Goal: Task Accomplishment & Management: Complete application form

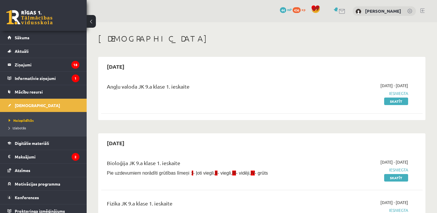
scroll to position [225, 0]
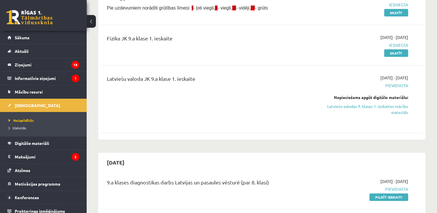
scroll to position [172, 0]
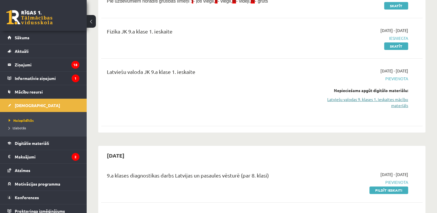
click at [374, 99] on link "Latviešu valodas 9. klases 1. ieskaites mācību materiāls" at bounding box center [360, 102] width 95 height 12
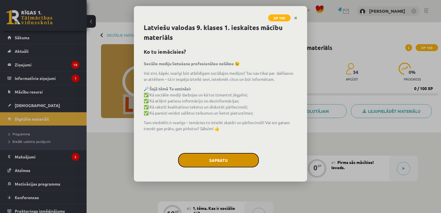
click at [247, 166] on button "Sapratu" at bounding box center [218, 160] width 81 height 14
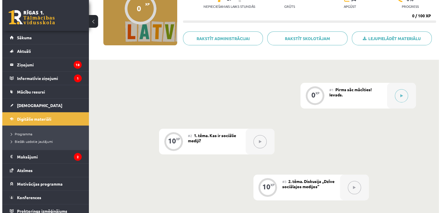
scroll to position [67, 0]
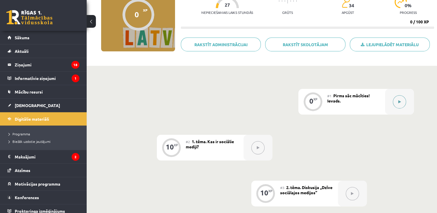
click at [401, 104] on button at bounding box center [399, 101] width 13 height 13
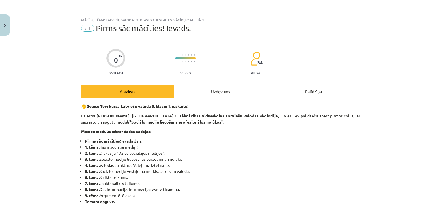
click at [222, 93] on div "Uzdevums" at bounding box center [220, 91] width 93 height 13
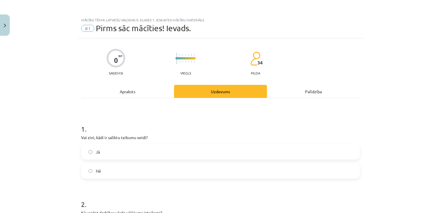
scroll to position [14, 0]
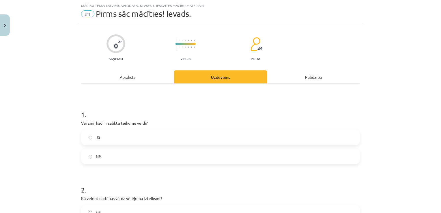
click at [91, 137] on label "Jā" at bounding box center [221, 137] width 278 height 14
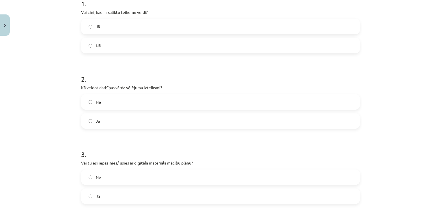
scroll to position [126, 0]
click at [71, 67] on div "Mācību tēma: Latviešu valodas 9. klases 1. ieskaites mācību materiāls #1 Pirms …" at bounding box center [220, 106] width 441 height 213
click at [107, 118] on label "Jā" at bounding box center [221, 120] width 278 height 14
click at [107, 199] on label "Jā" at bounding box center [221, 195] width 278 height 14
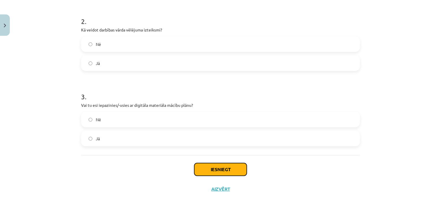
click at [218, 170] on button "Iesniegt" at bounding box center [220, 169] width 53 height 13
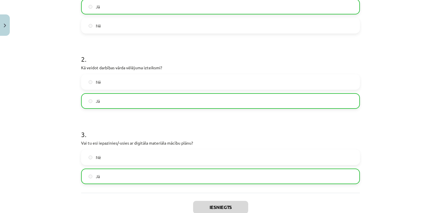
scroll to position [201, 0]
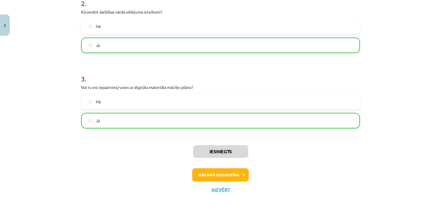
click at [213, 181] on div "Iesniegts Nākamā nodarbība Aizvērt" at bounding box center [220, 166] width 279 height 59
click at [209, 177] on button "Nākamā nodarbība" at bounding box center [220, 174] width 57 height 13
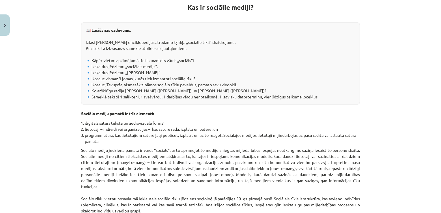
scroll to position [14, 0]
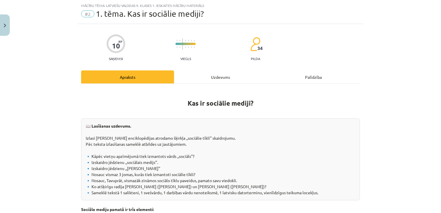
click at [211, 78] on div "Uzdevums" at bounding box center [220, 76] width 93 height 13
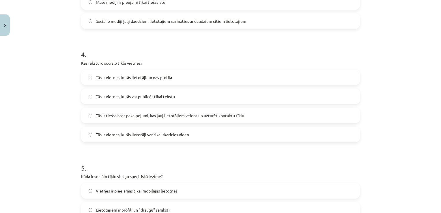
scroll to position [524, 0]
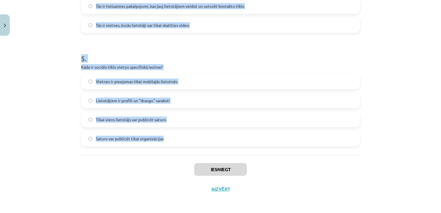
drag, startPoint x: 69, startPoint y: 104, endPoint x: 257, endPoint y: 140, distance: 190.7
click at [257, 140] on div "Mācību tēma: Latviešu valodas 9. klases 1. ieskaites mācību materiāls #2 1. tēm…" at bounding box center [220, 106] width 441 height 213
copy form "1 . Kas ir sociālo mediju trīs pamatelementi? Programmatūra, internets un lieto…"
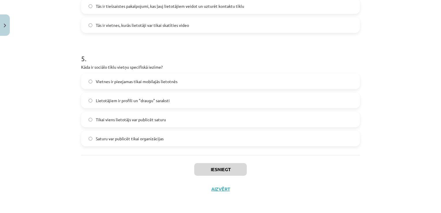
click at [334, 173] on div "Iesniegt Aizvērt" at bounding box center [220, 175] width 279 height 40
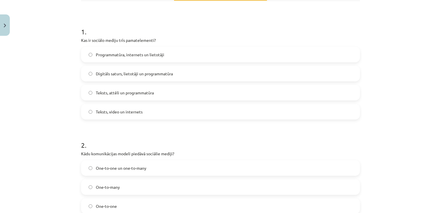
scroll to position [95, 0]
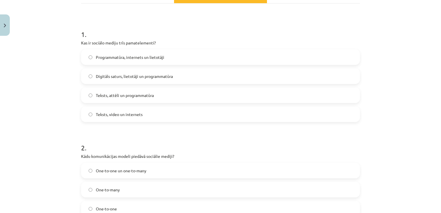
click at [169, 75] on span "Digitāls saturs, lietotāji un programmatūra" at bounding box center [134, 76] width 77 height 6
click at [101, 193] on label "One-to-many" at bounding box center [221, 189] width 278 height 14
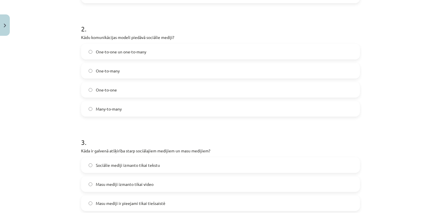
scroll to position [217, 0]
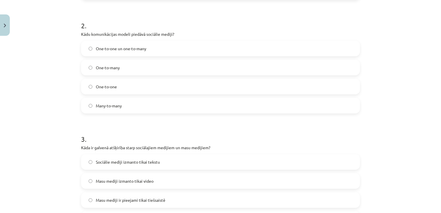
click at [164, 109] on label "Many-to-many" at bounding box center [221, 105] width 278 height 14
click at [155, 100] on label "Many-to-many" at bounding box center [221, 105] width 278 height 14
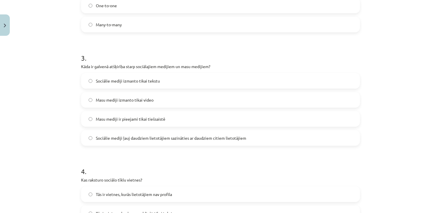
scroll to position [313, 0]
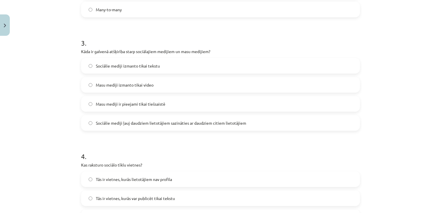
click at [259, 113] on div "Sociālie mediji izmanto tikai tekstu Masu mediji izmanto tikai video Masu medij…" at bounding box center [220, 94] width 279 height 73
drag, startPoint x: 266, startPoint y: 133, endPoint x: 251, endPoint y: 123, distance: 17.6
click at [251, 123] on form "1 . Kas ir sociālo mediju trīs pamatelementi? Programmatūra, internets un lieto…" at bounding box center [220, 80] width 279 height 556
click at [251, 123] on label "Sociālie mediji ļauj daudziem lietotājiem sazināties ar daudziem citiem lietotā…" at bounding box center [221, 123] width 278 height 14
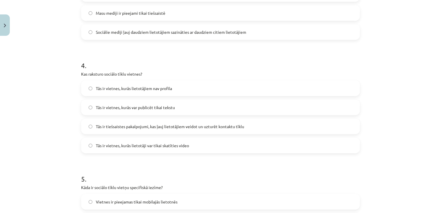
scroll to position [408, 0]
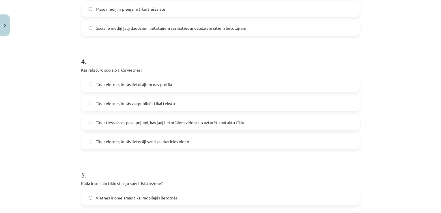
click at [325, 122] on label "Tās ir tiešsaistes pakalpojumi, kas ļauj lietotājiem veidot un uzturēt kontaktu…" at bounding box center [221, 122] width 278 height 14
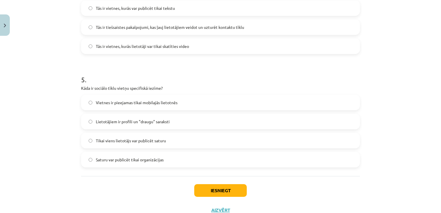
scroll to position [524, 0]
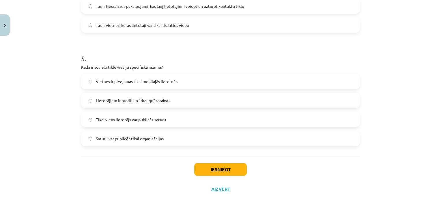
click at [176, 98] on label "Lietotājiem ir profili un "draugu" saraksti" at bounding box center [221, 100] width 278 height 14
click at [229, 169] on button "Iesniegt" at bounding box center [220, 169] width 53 height 13
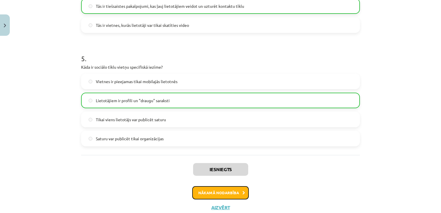
click at [225, 192] on button "Nākamā nodarbība" at bounding box center [220, 192] width 57 height 13
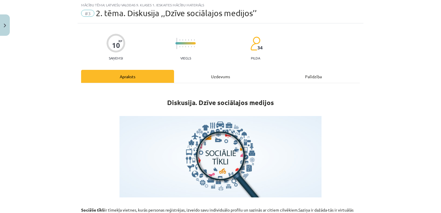
scroll to position [14, 0]
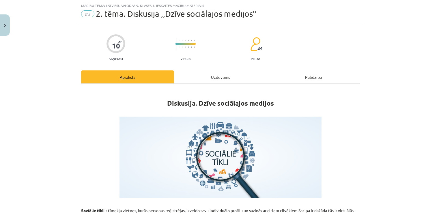
click at [208, 76] on div "Uzdevums" at bounding box center [220, 76] width 93 height 13
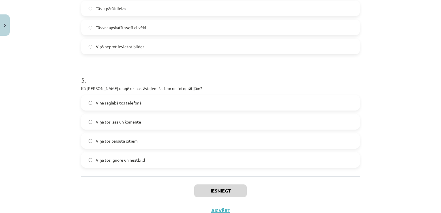
scroll to position [524, 0]
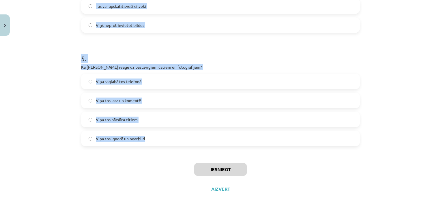
drag, startPoint x: 75, startPoint y: 107, endPoint x: 220, endPoint y: 143, distance: 149.1
copy form "1 . Kas, pēc Jura domām, ir ļoti populārs mūsdienās? Avīzes Televīzija Radio So…"
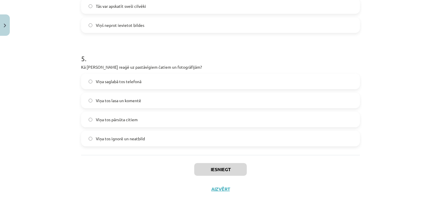
click at [399, 171] on div "Mācību tēma: Latviešu valodas 9. klases 1. ieskaites mācību materiāls #3 2. tēm…" at bounding box center [220, 106] width 441 height 213
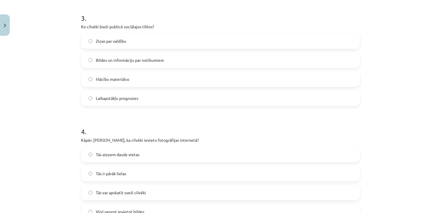
click at [434, 79] on div "Mācību tēma: Latviešu valodas 9. klases 1. ieskaites mācību materiāls #3 2. tēm…" at bounding box center [220, 106] width 441 height 213
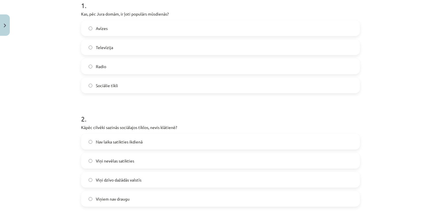
scroll to position [122, 0]
click at [108, 84] on span "Sociālie tīkli" at bounding box center [107, 87] width 22 height 6
click at [118, 139] on label "Nav laika satikties ikdienā" at bounding box center [221, 143] width 278 height 14
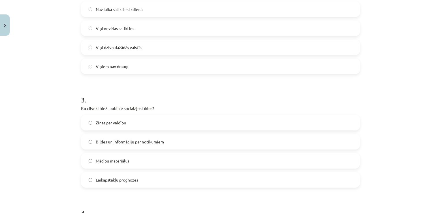
scroll to position [273, 0]
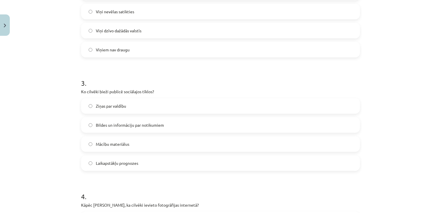
click at [161, 135] on div "Ziņas par valdību Bildes un informāciju par notikumiem Mācību materiālus Laikap…" at bounding box center [220, 134] width 279 height 73
click at [146, 121] on label "Bildes un informāciju par notikumiem" at bounding box center [221, 125] width 278 height 14
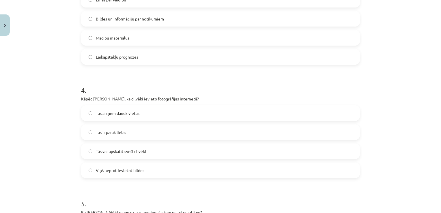
scroll to position [397, 0]
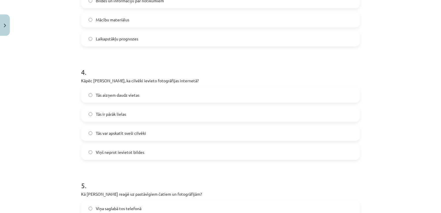
click at [127, 135] on span "Tās var apskatīt sveši cilvēki" at bounding box center [121, 133] width 50 height 6
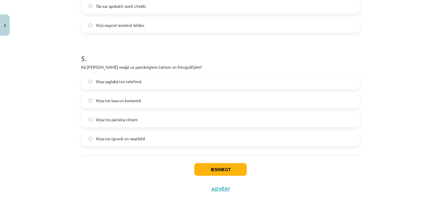
click at [130, 143] on label "Viņa tos ignorē un neatbild" at bounding box center [221, 138] width 278 height 14
click at [198, 168] on button "Iesniegt" at bounding box center [220, 169] width 53 height 13
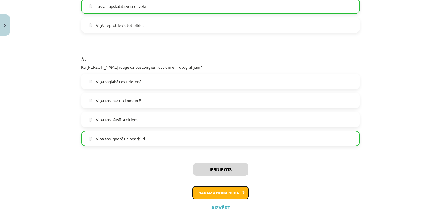
click at [215, 191] on button "Nākamā nodarbība" at bounding box center [220, 192] width 57 height 13
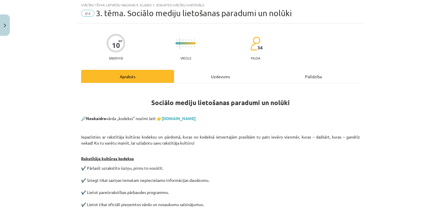
scroll to position [14, 0]
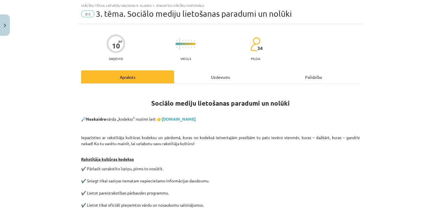
click at [198, 76] on div "Uzdevums" at bounding box center [220, 76] width 93 height 13
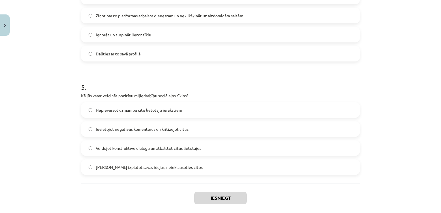
scroll to position [524, 0]
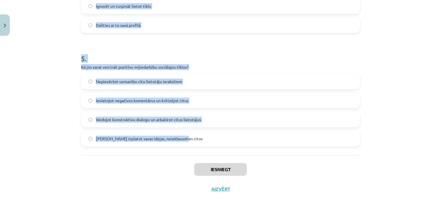
drag, startPoint x: 81, startPoint y: 98, endPoint x: 251, endPoint y: 138, distance: 174.8
copy form "1 . Kā var izmantot sociālos tīklus profesionālai attīstībai? Ignorējot profesi…"
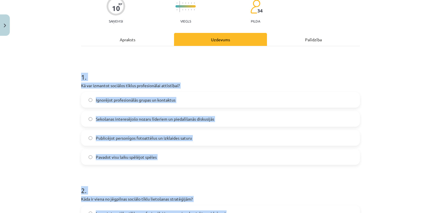
scroll to position [60, 0]
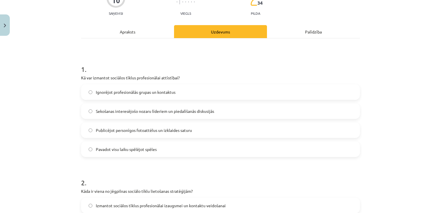
click at [267, 11] on div "10 XP Saņemsi Viegls 34 pilda" at bounding box center [220, 1] width 279 height 30
click at [174, 111] on span "Sekošanas interesējošo nozaru līderiem un piedalīšanās diskusijās" at bounding box center [155, 111] width 118 height 6
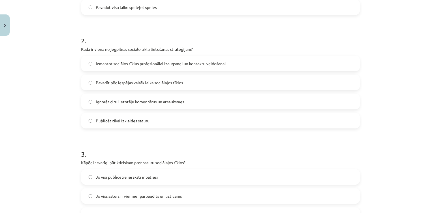
scroll to position [207, 0]
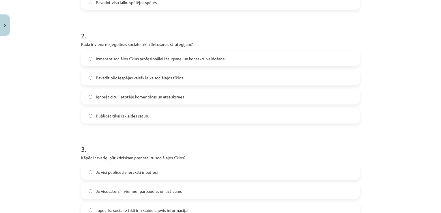
click at [208, 62] on label "Izmantot sociālos tīklus profesionālai izaugsmei un kontaktu veidošanai" at bounding box center [221, 58] width 278 height 14
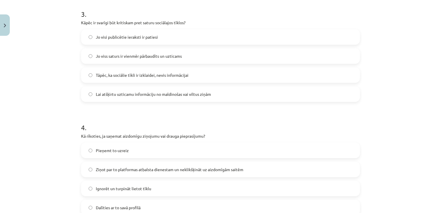
scroll to position [346, 0]
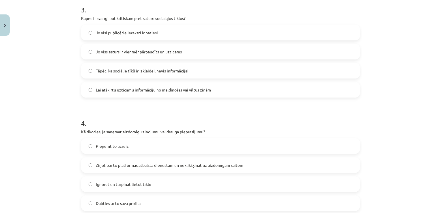
click at [187, 95] on label "Lai atšķirtu uzticamu informāciju no maldinošas vai viltus ziņām" at bounding box center [221, 90] width 278 height 14
click at [248, 164] on label "Ziņot par to platformas atbalsta dienestam un neklikšķināt uz aizdomīgām saitēm" at bounding box center [221, 165] width 278 height 14
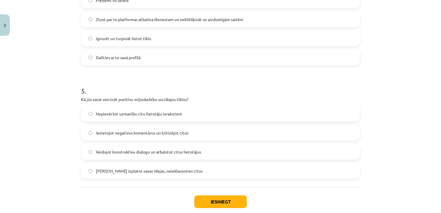
scroll to position [504, 0]
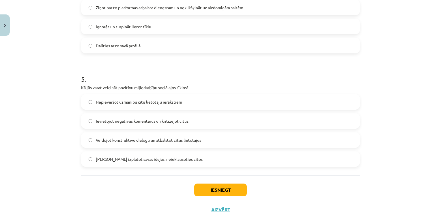
click at [190, 141] on span "Veidojot konstruktīvu dialogu un atbalstot citus lietotājus" at bounding box center [148, 140] width 105 height 6
click at [216, 193] on button "Iesniegt" at bounding box center [220, 190] width 53 height 13
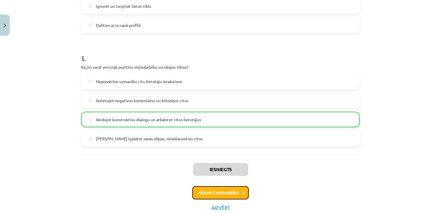
click at [222, 188] on button "Nākamā nodarbība" at bounding box center [220, 192] width 57 height 13
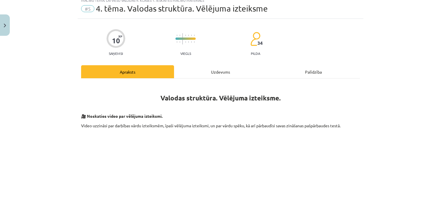
scroll to position [14, 0]
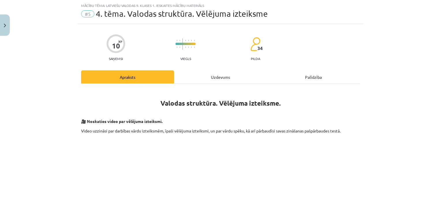
click at [214, 76] on div "Uzdevums" at bounding box center [220, 76] width 93 height 13
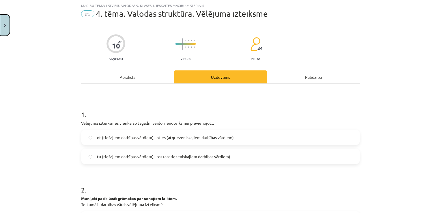
click at [1, 29] on button "Close" at bounding box center [5, 24] width 10 height 21
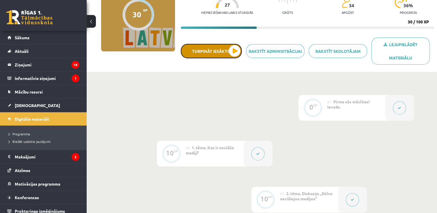
click at [234, 50] on button "Turpināt iesākto" at bounding box center [211, 51] width 61 height 14
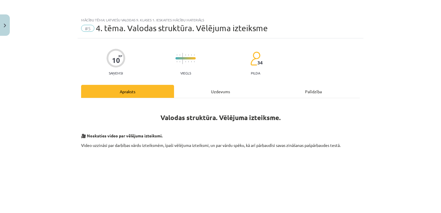
click at [210, 94] on div "Uzdevums" at bounding box center [220, 91] width 93 height 13
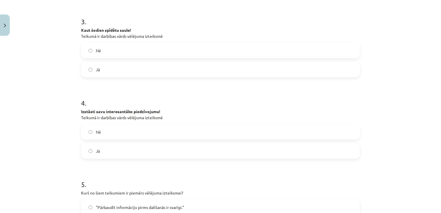
scroll to position [390, 0]
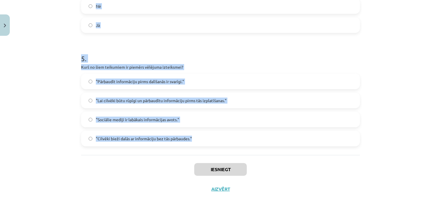
drag, startPoint x: 66, startPoint y: 106, endPoint x: 299, endPoint y: 138, distance: 234.7
click at [299, 138] on div "Mācību tēma: Latviešu valodas 9. klases 1. ieskaites mācību materiāls #5 4. tēm…" at bounding box center [220, 106] width 441 height 213
copy form "1 . Vēlējuma izteiksmes vienkāršo tagadni veido, nenoteiksmei pievienojot... -o…"
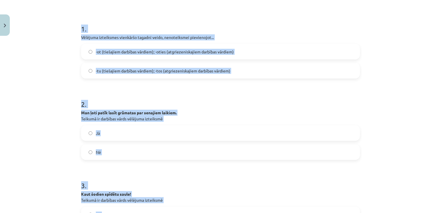
scroll to position [83, 0]
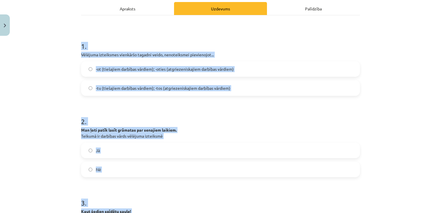
click at [387, 40] on div "Mācību tēma: Latviešu valodas 9. klases 1. ieskaites mācību materiāls #5 4. tēm…" at bounding box center [220, 106] width 441 height 213
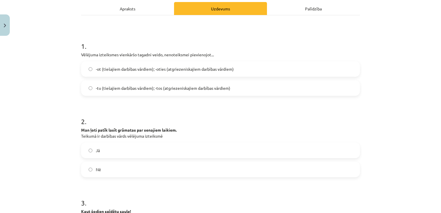
click at [173, 70] on span "-ot (tiešajiem darbības vārdiem); -oties (atgriezeniskajiem darbības vārdiem)" at bounding box center [165, 69] width 138 height 6
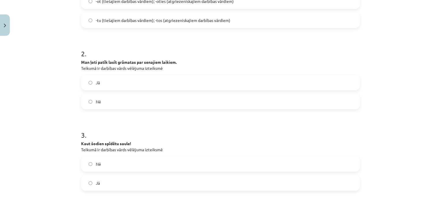
scroll to position [158, 0]
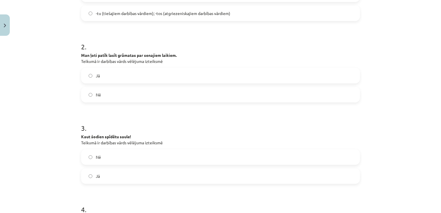
click at [187, 99] on label "Nē" at bounding box center [221, 94] width 278 height 14
click at [157, 176] on label "Jā" at bounding box center [221, 176] width 278 height 14
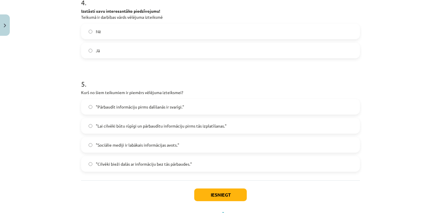
scroll to position [365, 0]
click at [143, 126] on span ""Lai cilvēki būtu rūpīgi un pārbaudītu informāciju pirms tās izplatīšanas."" at bounding box center [161, 125] width 131 height 6
click at [113, 28] on label "Nē" at bounding box center [221, 31] width 278 height 14
click at [237, 195] on button "Iesniegt" at bounding box center [220, 194] width 53 height 13
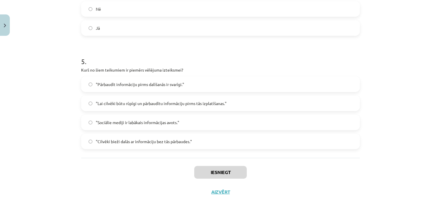
scroll to position [389, 0]
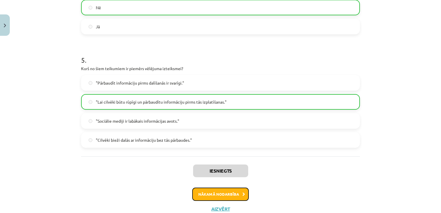
click at [216, 194] on button "Nākamā nodarbība" at bounding box center [220, 194] width 57 height 13
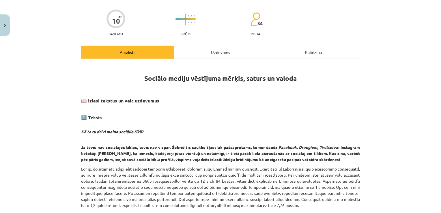
scroll to position [14, 0]
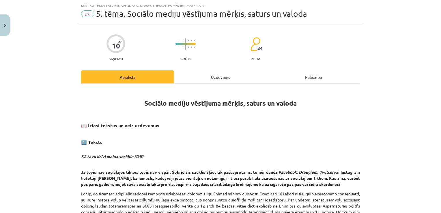
click at [225, 73] on div "Uzdevums" at bounding box center [220, 76] width 93 height 13
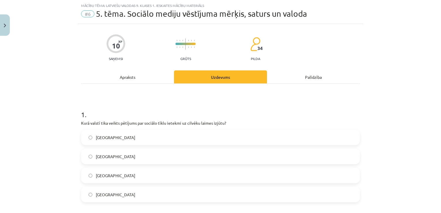
click at [70, 104] on div "Mācību tēma: Latviešu valodas 9. klases 1. ieskaites mācību materiāls #6 5. tēm…" at bounding box center [220, 106] width 441 height 213
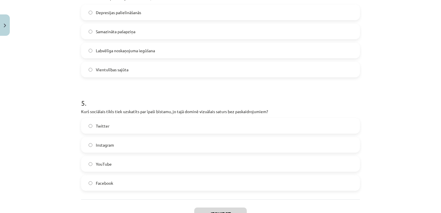
scroll to position [524, 0]
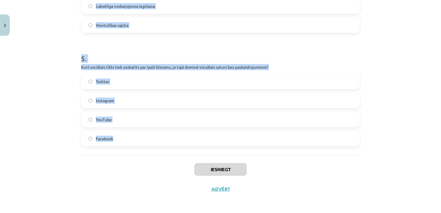
drag, startPoint x: 77, startPoint y: 111, endPoint x: 236, endPoint y: 142, distance: 162.0
copy form "1 . Kurā valstī tika veikts pētījums par sociālo tīklu ietekmi uz cilvēku laime…"
click at [426, 121] on div "Mācību tēma: Latviešu valodas 9. klases 1. ieskaites mācību materiāls #6 5. tēm…" at bounding box center [220, 106] width 441 height 213
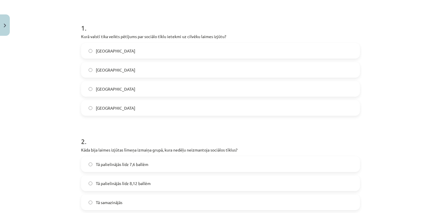
scroll to position [99, 0]
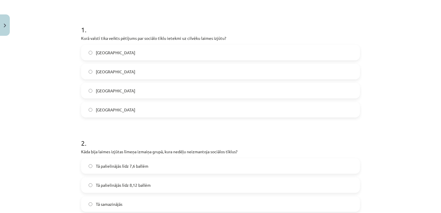
click at [166, 169] on label "Tā palielinājās līdz 7,6 ballēm" at bounding box center [221, 166] width 278 height 14
click at [114, 114] on label "Dānijā" at bounding box center [221, 109] width 278 height 14
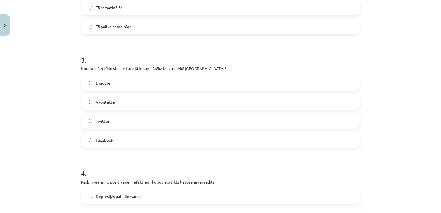
scroll to position [297, 0]
click at [167, 81] on label "Draugiem" at bounding box center [221, 82] width 278 height 14
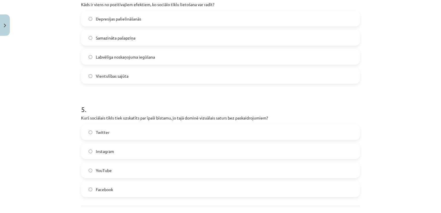
scroll to position [484, 0]
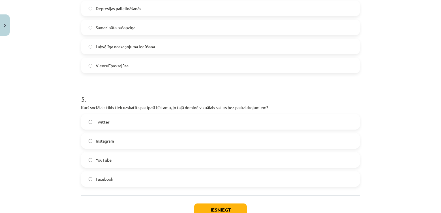
click at [157, 48] on label "Labvēlīga noskaņojuma iegūšana" at bounding box center [221, 46] width 278 height 14
click at [139, 142] on label "Instagram" at bounding box center [221, 141] width 278 height 14
click at [231, 212] on button "Iesniegt" at bounding box center [220, 210] width 53 height 13
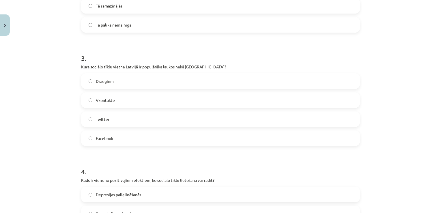
scroll to position [524, 0]
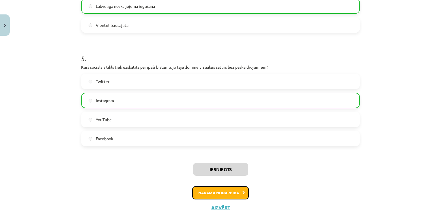
click at [232, 194] on button "Nākamā nodarbība" at bounding box center [220, 192] width 57 height 13
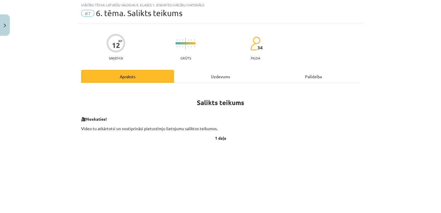
scroll to position [14, 0]
click at [204, 72] on div "Uzdevums" at bounding box center [220, 76] width 93 height 13
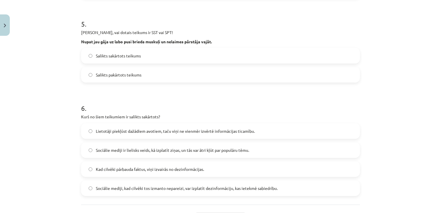
scroll to position [466, 0]
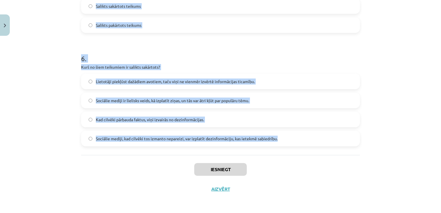
drag, startPoint x: 76, startPoint y: 106, endPoint x: 306, endPoint y: 144, distance: 233.2
copy form "1 . Izvēlies pareizo variantu! Pēkšņi atvēru acis un pa logu ieraudzīju ābolu. …"
click at [350, 130] on div "Lietotāji piekļūst dažādiem avotiem, taču viņi ne vienmēr izvērtē informācijas …" at bounding box center [220, 110] width 279 height 73
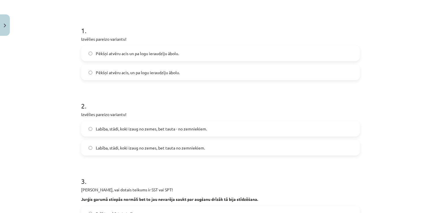
scroll to position [105, 0]
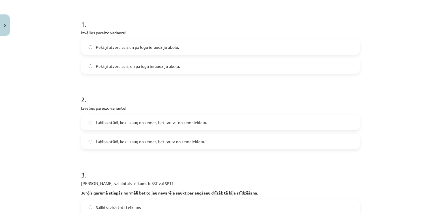
click at [149, 43] on label "Pēkšņi atvēru acis un pa logu ieraudzīju ābolu." at bounding box center [221, 47] width 278 height 14
click at [139, 61] on label "Pēkšņi atvēru acis, un pa logu ieraudzīju ābolu." at bounding box center [221, 66] width 278 height 14
click at [182, 139] on span "Labība, stādi, koki izaug no zemes, bet tauta no zemniekiem." at bounding box center [150, 142] width 109 height 6
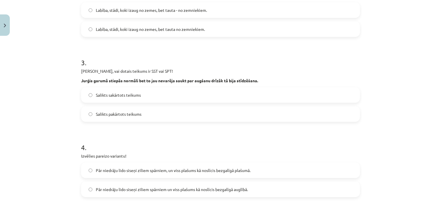
scroll to position [231, 0]
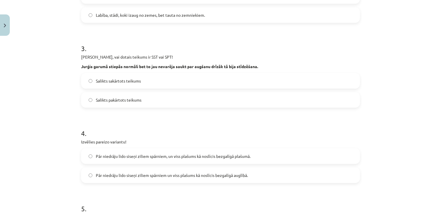
click at [131, 98] on span "Salikts pakārtots teikums" at bounding box center [119, 100] width 46 height 6
click at [239, 155] on span "Pār niedrāju lido siseņi ziliem spārniem, un viss plašums kā noslīcis bezgalīgā…" at bounding box center [173, 156] width 155 height 6
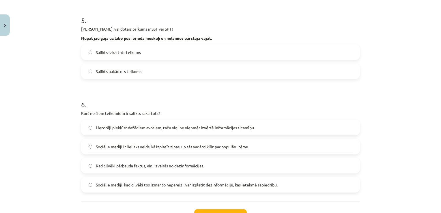
scroll to position [420, 0]
click at [117, 53] on span "Salikts sakārtots teikums" at bounding box center [118, 51] width 45 height 6
click at [248, 144] on label "Sociālie mediji ir lielisks veids, kā izplatīt ziņas, un tās var ātri kļūt par …" at bounding box center [221, 146] width 278 height 14
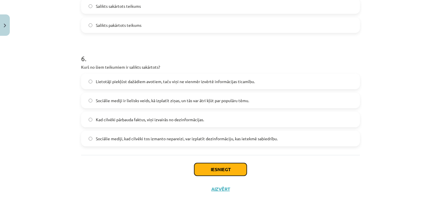
click at [209, 168] on button "Iesniegt" at bounding box center [220, 169] width 53 height 13
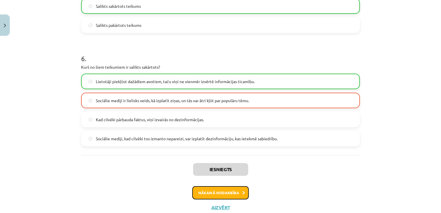
click at [211, 191] on button "Nākamā nodarbība" at bounding box center [220, 192] width 57 height 13
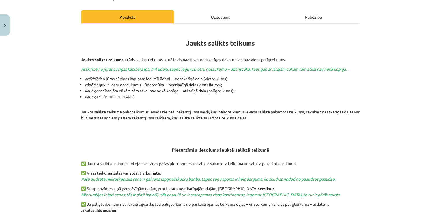
scroll to position [14, 0]
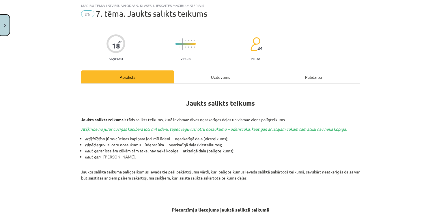
click at [6, 24] on img "Close" at bounding box center [5, 26] width 2 height 4
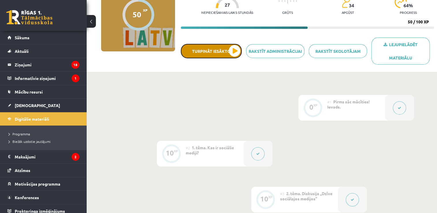
click at [231, 55] on button "Turpināt iesākto" at bounding box center [211, 51] width 61 height 14
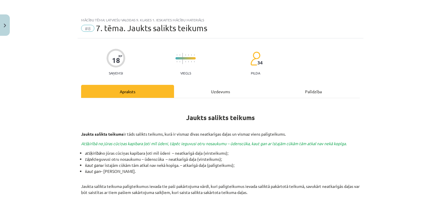
click at [220, 93] on div "Uzdevums" at bounding box center [220, 91] width 93 height 13
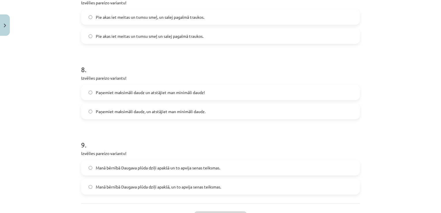
scroll to position [689, 0]
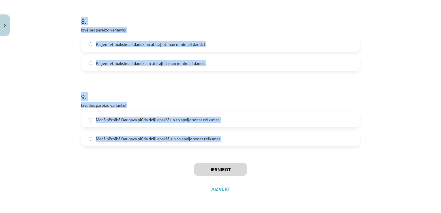
drag, startPoint x: 74, startPoint y: 93, endPoint x: 295, endPoint y: 141, distance: 226.3
click at [295, 141] on div "Mācību tēma: Latviešu valodas 9. klases 1. ieskaites mācību materiāls #8 7. tēm…" at bounding box center [220, 106] width 441 height 213
copy form "1 . Izvēlies pareizo variantu! Un Mentīte teikusi: tas ir labi, ka Puteklis šķa…"
click at [406, 146] on div "Mācību tēma: Latviešu valodas 9. klases 1. ieskaites mācību materiāls #8 7. tēm…" at bounding box center [220, 106] width 441 height 213
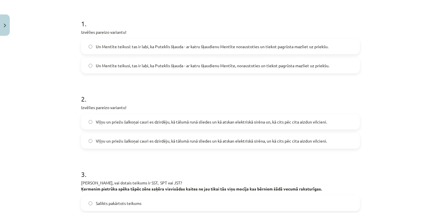
scroll to position [112, 0]
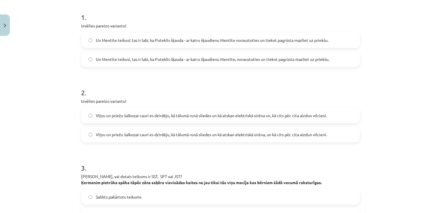
click at [145, 56] on span "Un Mentīte teikusi, tas ir labi, ka Puteklis šķauda - ar katru šķaudienu Mentīt…" at bounding box center [213, 59] width 234 height 6
click at [313, 135] on span "Viļņu un priežu šalkoņai cauri es dzirdēju, kā tālumā runā sliedes un kā atskan…" at bounding box center [211, 135] width 231 height 6
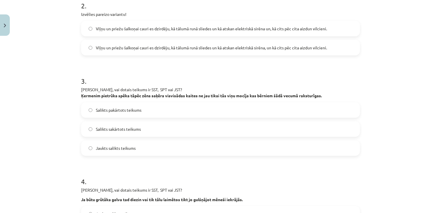
scroll to position [201, 0]
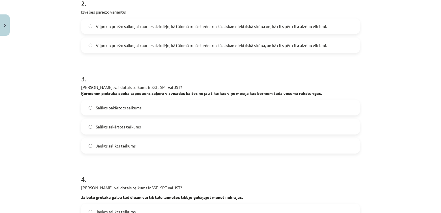
click at [123, 146] on span "Jaukts salikts teikums" at bounding box center [116, 146] width 40 height 6
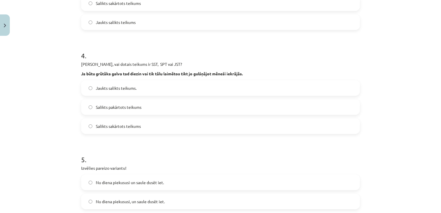
scroll to position [329, 0]
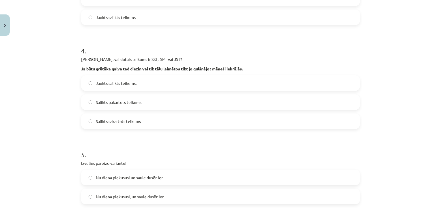
click at [145, 87] on label "Jaukts salikts teikums." at bounding box center [221, 83] width 278 height 14
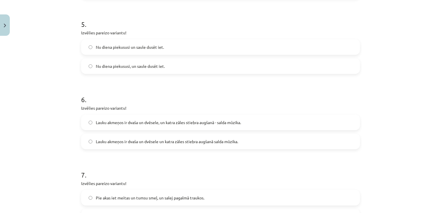
scroll to position [471, 0]
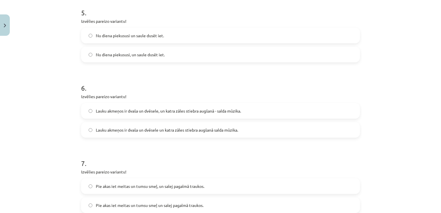
click at [139, 53] on span "Nu diena piekususi, un saule dusēt iet." at bounding box center [130, 55] width 69 height 6
click at [165, 110] on span "Lauku akmeņos ir dvaša un dvēsele, un katra zāles stiebra augšanā - salda mūzik…" at bounding box center [168, 111] width 145 height 6
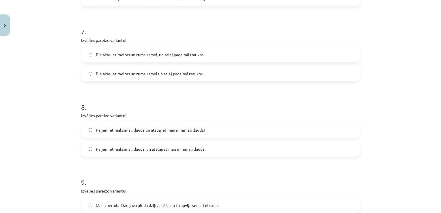
scroll to position [613, 0]
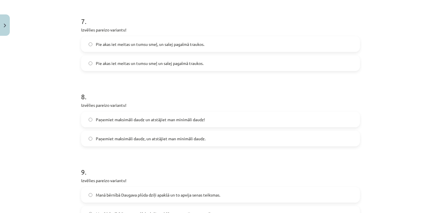
click at [182, 47] on label "Pie akas iet meitas un tumsu smeļ, un salej pagalmā traukos." at bounding box center [221, 44] width 278 height 14
click at [145, 137] on span "Paņemiet maksimāli daudz, un atstājiet man minimāli daudz." at bounding box center [151, 139] width 110 height 6
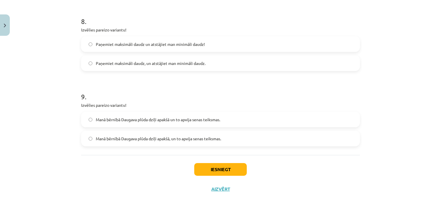
click at [179, 141] on label "Manā bērnībā Daugava plūda dziļi apakšā, un to apvija senas teiksmas." at bounding box center [221, 138] width 278 height 14
click at [223, 170] on button "Iesniegt" at bounding box center [220, 169] width 53 height 13
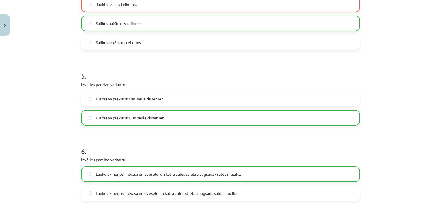
scroll to position [707, 0]
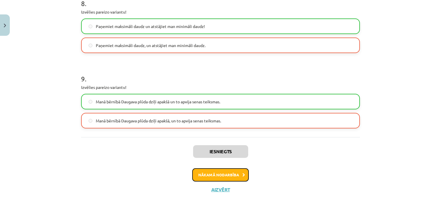
click at [242, 173] on icon at bounding box center [243, 175] width 3 height 4
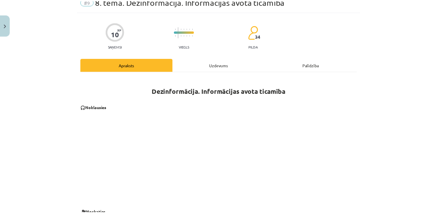
scroll to position [14, 0]
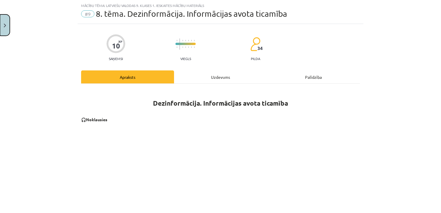
click at [5, 31] on button "Close" at bounding box center [5, 24] width 10 height 21
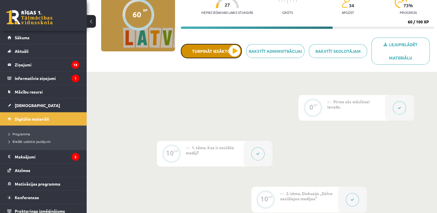
click at [232, 50] on button "Turpināt iesākto" at bounding box center [211, 51] width 61 height 14
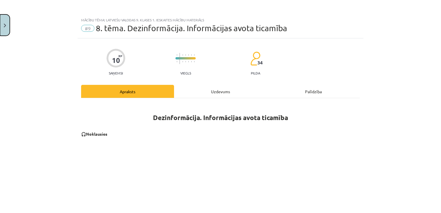
click at [5, 25] on img "Close" at bounding box center [5, 26] width 2 height 4
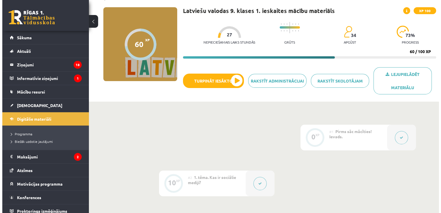
scroll to position [67, 0]
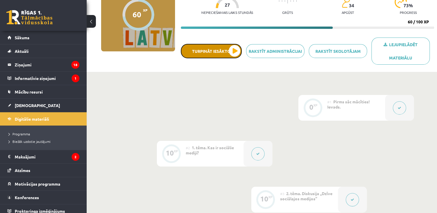
click at [237, 55] on button "Turpināt iesākto" at bounding box center [211, 51] width 61 height 14
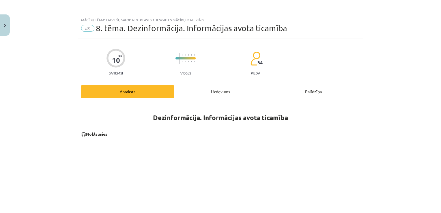
click at [222, 89] on div "Uzdevums" at bounding box center [220, 91] width 93 height 13
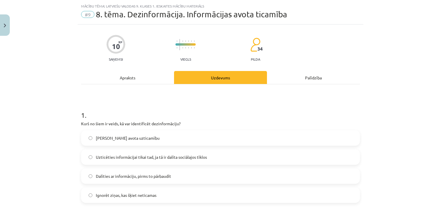
scroll to position [14, 0]
click at [201, 155] on span "Uzticēties informācijai tikai tad, ja tā ir dalīta sociālajos tīklos" at bounding box center [151, 157] width 111 height 6
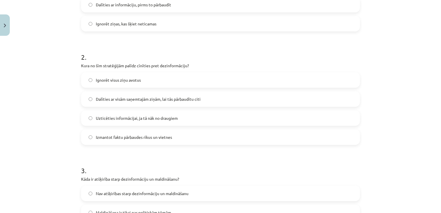
scroll to position [201, 0]
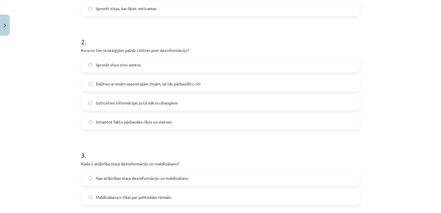
click at [259, 84] on label "Dalīties ar visām saņemtajām ziņām, lai tās pārbaudītu citi" at bounding box center [221, 83] width 278 height 14
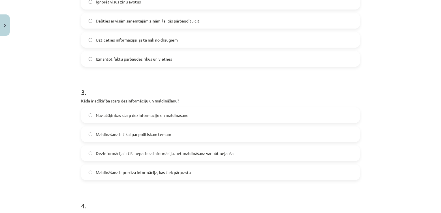
scroll to position [279, 0]
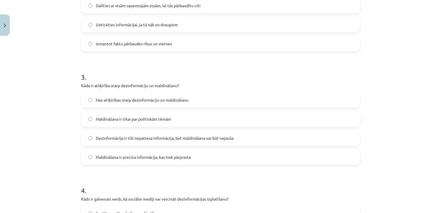
click at [242, 137] on label "Dezinformācija ir tīši nepatiesa informācija, bet maldināšana var būt nejauša" at bounding box center [221, 138] width 278 height 14
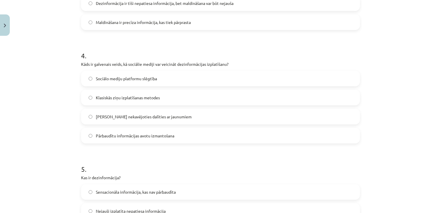
scroll to position [415, 0]
click at [160, 97] on label "Klasiskās ziņu izplatīšanas metodes" at bounding box center [221, 96] width 278 height 14
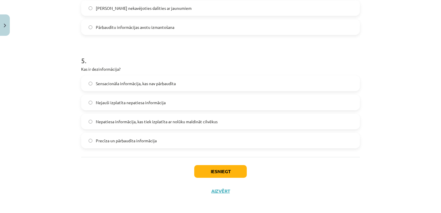
scroll to position [524, 0]
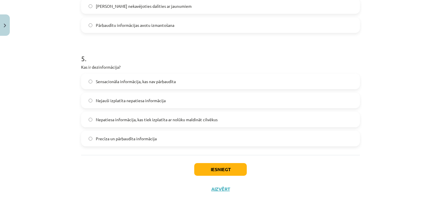
click at [288, 130] on div "Sensacionāla informācija, kas nav pārbaudīta Nejauši izplatīta nepatiesa inform…" at bounding box center [220, 110] width 279 height 73
click at [281, 124] on label "Nepatiesa informācija, kas tiek izplatīta ar nolūku maldināt cilvēkus" at bounding box center [221, 119] width 278 height 14
click at [203, 172] on button "Iesniegt" at bounding box center [220, 169] width 53 height 13
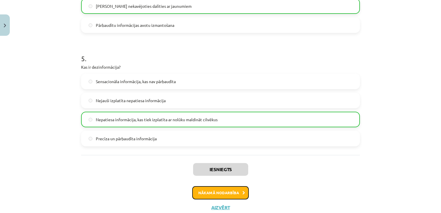
click at [233, 193] on button "Nākamā nodarbība" at bounding box center [220, 192] width 57 height 13
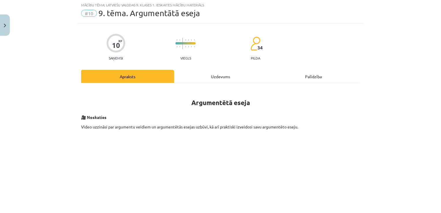
scroll to position [14, 0]
click at [204, 75] on div "Uzdevums" at bounding box center [220, 76] width 93 height 13
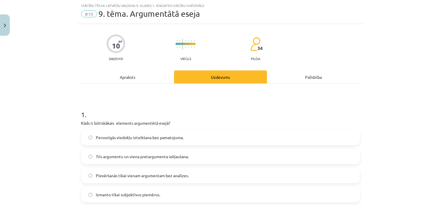
click at [158, 152] on label "Trīs argumentu un viena pretargumenta iekļaušana." at bounding box center [221, 156] width 278 height 14
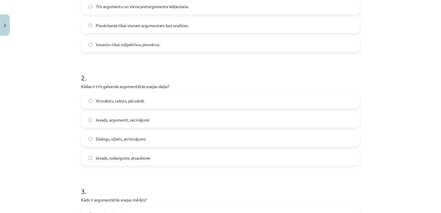
scroll to position [179, 0]
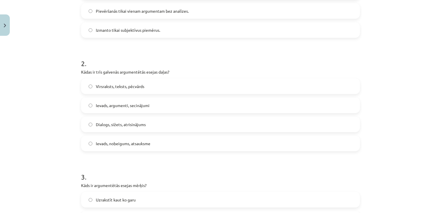
click at [238, 99] on label "Ievads, argumenti, secinājumi" at bounding box center [221, 105] width 278 height 14
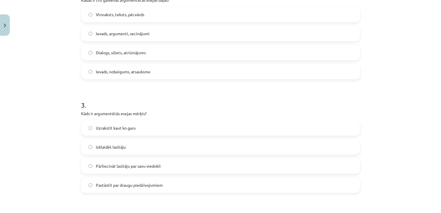
scroll to position [257, 0]
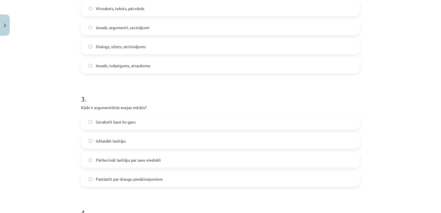
click at [261, 139] on label "Izklaidēt lasītāju" at bounding box center [221, 141] width 278 height 14
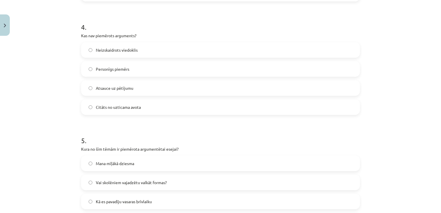
scroll to position [445, 0]
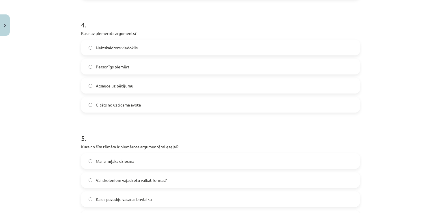
click at [240, 83] on label "Atsauce uz pētījumu" at bounding box center [221, 86] width 278 height 14
click at [197, 180] on label "Vai skolēniem vajadzētu valkāt formas?" at bounding box center [221, 180] width 278 height 14
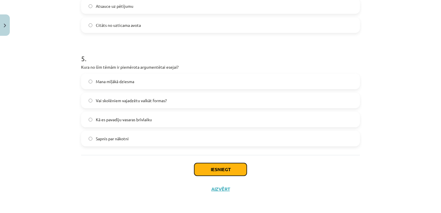
click at [229, 169] on button "Iesniegt" at bounding box center [220, 169] width 53 height 13
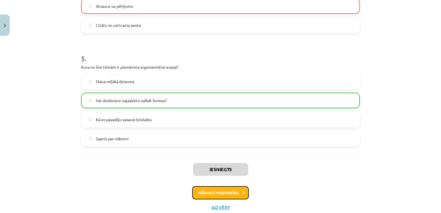
click at [217, 195] on button "Nākamā nodarbība" at bounding box center [220, 192] width 57 height 13
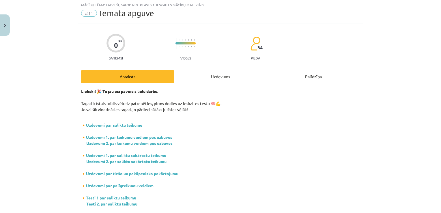
scroll to position [14, 0]
click at [210, 76] on div "Uzdevums" at bounding box center [220, 76] width 93 height 13
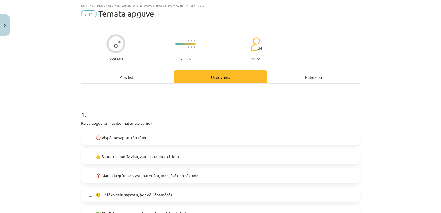
click at [149, 193] on span "🙂 Lielāko daļu saprotu, bet vēl jāpamācās" at bounding box center [134, 195] width 76 height 6
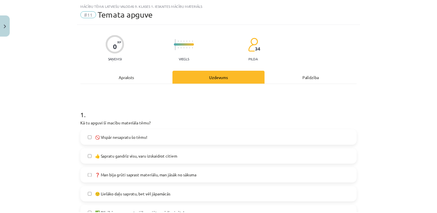
scroll to position [361, 0]
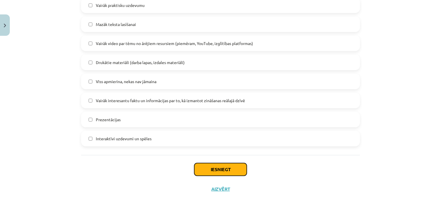
click at [237, 168] on button "Iesniegt" at bounding box center [220, 169] width 53 height 13
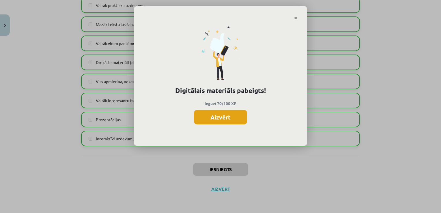
click at [238, 121] on button "Aizvērt" at bounding box center [220, 117] width 53 height 14
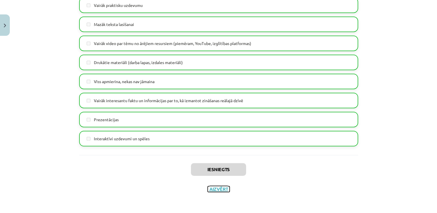
click at [223, 187] on button "Aizvērt" at bounding box center [219, 189] width 22 height 6
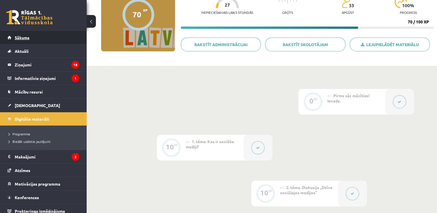
click at [24, 36] on span "Sākums" at bounding box center [22, 37] width 15 height 5
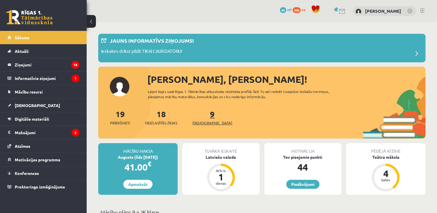
click at [201, 115] on link "9 Ieskaites" at bounding box center [212, 117] width 40 height 17
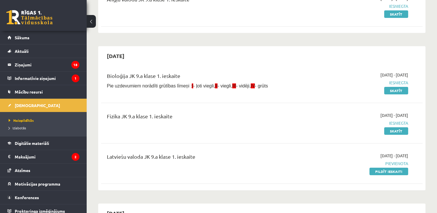
scroll to position [122, 0]
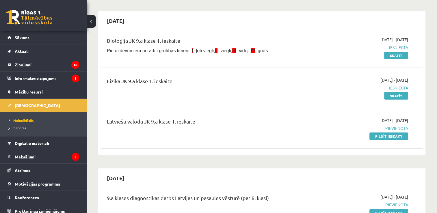
drag, startPoint x: 376, startPoint y: 134, endPoint x: 251, endPoint y: 25, distance: 166.1
click at [376, 134] on link "Pildīt ieskaiti" at bounding box center [388, 136] width 39 height 8
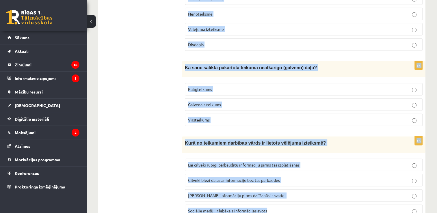
scroll to position [1535, 0]
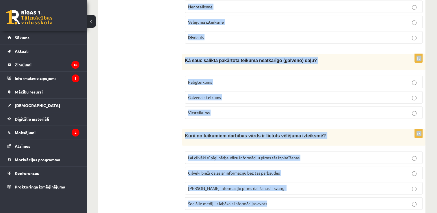
drag, startPoint x: 183, startPoint y: 113, endPoint x: 368, endPoint y: 187, distance: 199.5
copy form "Kāda ir galvenā problēma, kad cilvēki dalās ar dezinformāciju? Informācijas ātr…"
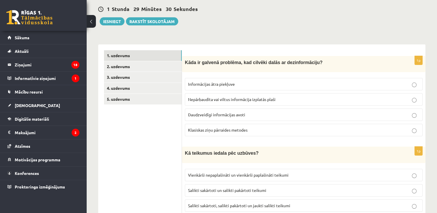
scroll to position [64, 0]
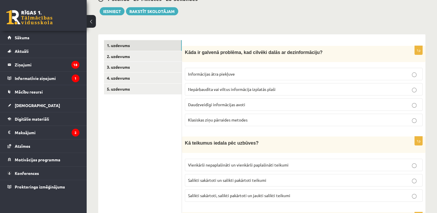
click at [284, 88] on p "Nepārbaudīta vai viltus informācija izplatās plaši" at bounding box center [303, 89] width 231 height 6
click at [262, 89] on span "Nepārbaudīta vai viltus informācija izplatās plaši" at bounding box center [231, 89] width 87 height 5
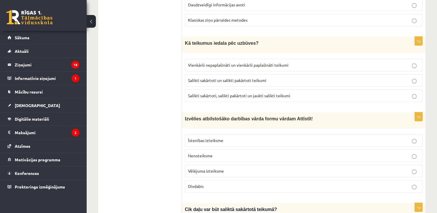
scroll to position [176, 0]
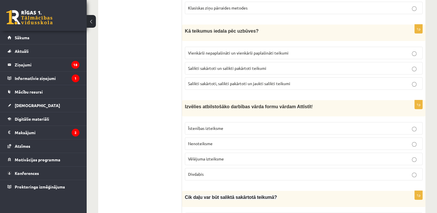
click at [253, 50] on span "Vienkārši nepaplašināti un vienkārši paplašināti teikumi" at bounding box center [238, 52] width 100 height 5
click at [214, 142] on p "Nenoteiksme" at bounding box center [303, 144] width 231 height 6
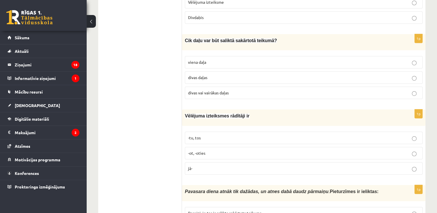
scroll to position [334, 0]
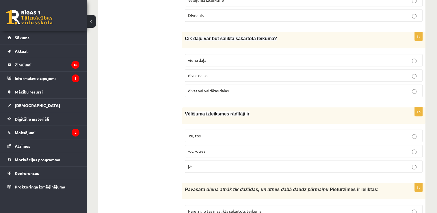
click at [218, 88] on span "divas vai vairākas daļas" at bounding box center [208, 90] width 41 height 5
click at [202, 163] on p "jā-" at bounding box center [303, 166] width 231 height 6
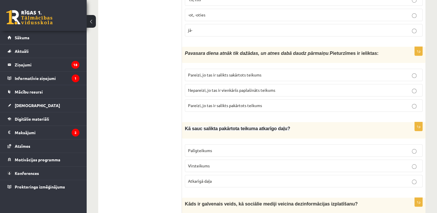
scroll to position [485, 0]
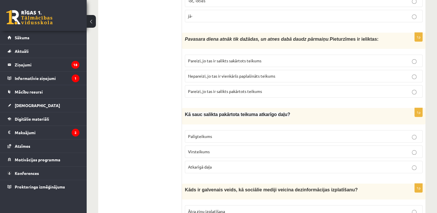
click at [220, 73] on span "Nepareizi, jo tas ir vienkāršs paplašināts teikums" at bounding box center [231, 75] width 87 height 5
click at [206, 134] on span "Palīgteikums" at bounding box center [200, 136] width 24 height 5
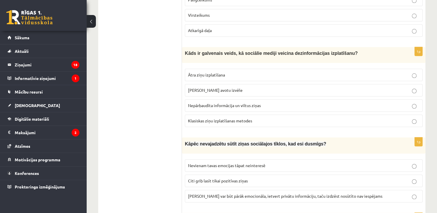
scroll to position [635, 0]
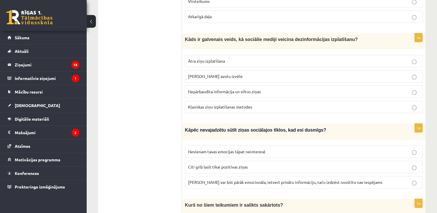
click at [206, 89] on p "Nepārbaudīta informācija un viltus ziņas" at bounding box center [303, 92] width 231 height 6
click at [325, 176] on label "Ziņa var būt pārāk emocionāla, ietvert privātu informāciju, taču izdzēst nosūtī…" at bounding box center [304, 182] width 238 height 12
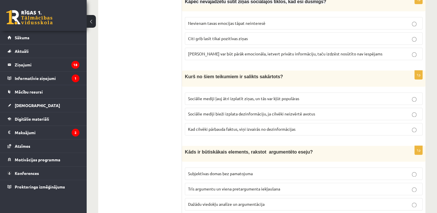
scroll to position [766, 0]
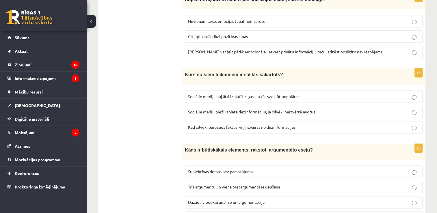
click at [310, 94] on p "Sociālie mediji ļauj ātri izplatīt ziņas, un tās var kļūt populāras" at bounding box center [303, 97] width 231 height 6
click at [270, 199] on p "Dažādu viedokļu analīze un argumentācija" at bounding box center [303, 202] width 231 height 6
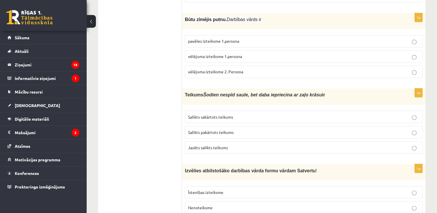
scroll to position [991, 0]
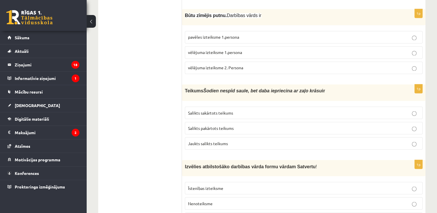
click at [210, 110] on p "Salikts sakārtots teikums" at bounding box center [303, 113] width 231 height 6
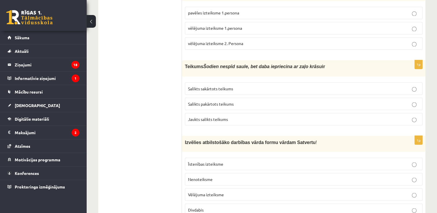
scroll to position [1017, 0]
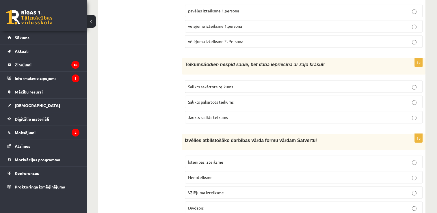
click at [274, 205] on p "Divdabis" at bounding box center [303, 208] width 231 height 6
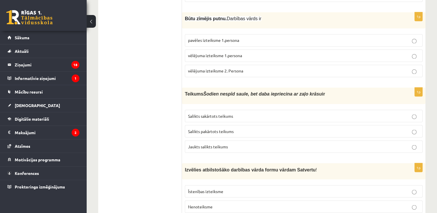
scroll to position [986, 0]
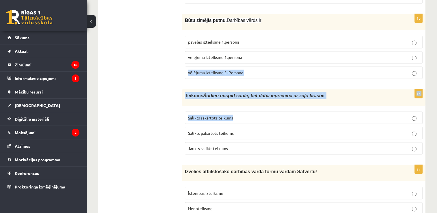
drag, startPoint x: 262, startPoint y: 47, endPoint x: 442, endPoint y: 102, distance: 188.1
click at [341, 54] on p "vēlējuma izteiksme 1.persona" at bounding box center [303, 57] width 231 height 6
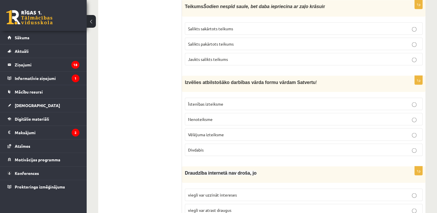
scroll to position [1077, 0]
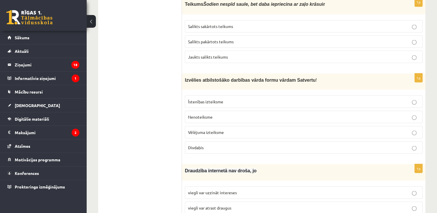
click at [232, 144] on p "Divdabis" at bounding box center [303, 147] width 231 height 6
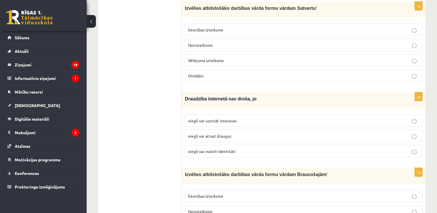
scroll to position [1167, 0]
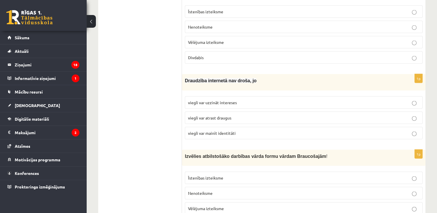
click at [232, 130] on span "viegli var mainīt identitāti" at bounding box center [212, 132] width 48 height 5
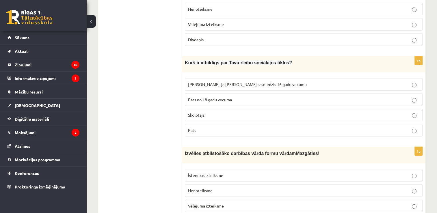
scroll to position [1361, 0]
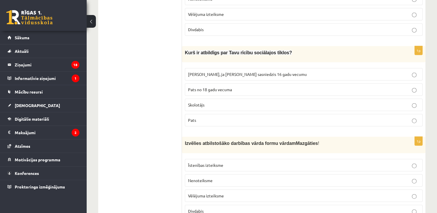
click at [224, 117] on p "Pats" at bounding box center [303, 120] width 231 height 6
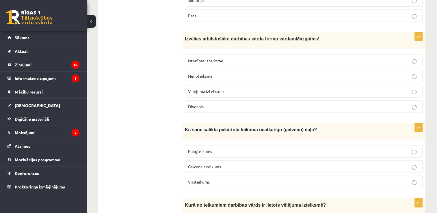
scroll to position [1482, 0]
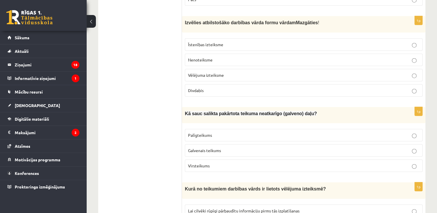
click at [248, 54] on label "Nenoteiksme" at bounding box center [304, 60] width 238 height 12
click at [223, 148] on p "Galvenais teikums" at bounding box center [303, 151] width 231 height 6
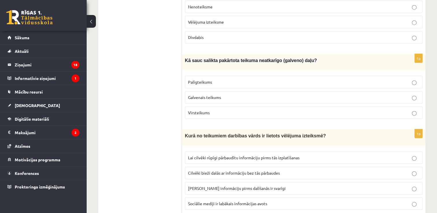
click at [313, 155] on p "Lai cilvēki rūpīgi pārbaudītu informāciju pirms tās izplatīšanas" at bounding box center [303, 158] width 231 height 6
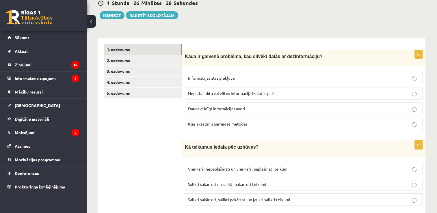
scroll to position [0, 0]
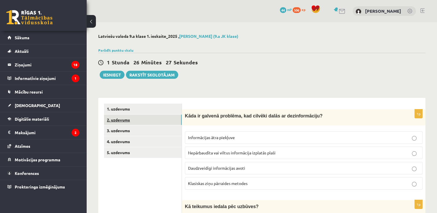
click at [147, 120] on link "2. uzdevums" at bounding box center [143, 120] width 78 height 11
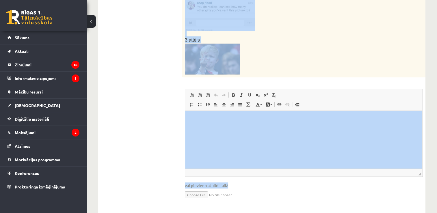
scroll to position [344, 0]
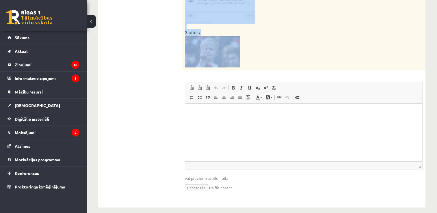
drag, startPoint x: 183, startPoint y: 113, endPoint x: 309, endPoint y: 55, distance: 138.9
copy div "Apskati attēlus, par katru uzraksti vienu atbilstošu ieteikumu savam vienaudzim…"
click at [355, 42] on p at bounding box center [289, 51] width 209 height 31
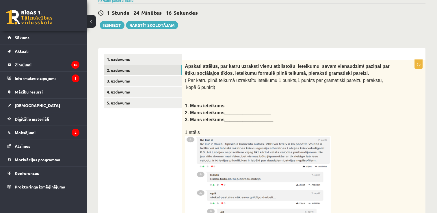
scroll to position [335, 0]
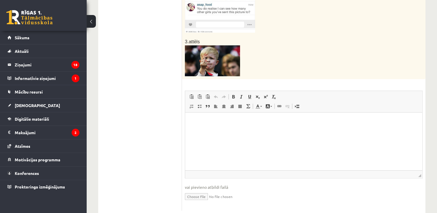
click at [273, 130] on html at bounding box center [303, 121] width 237 height 18
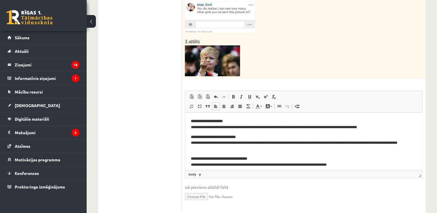
click at [234, 124] on p "**********" at bounding box center [301, 124] width 221 height 12
click at [192, 128] on p "**********" at bounding box center [301, 124] width 221 height 12
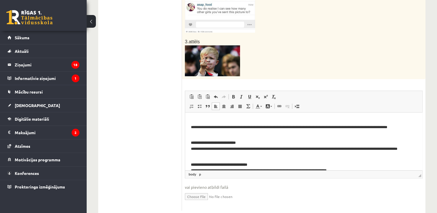
click at [190, 148] on html "**********" at bounding box center [303, 145] width 237 height 67
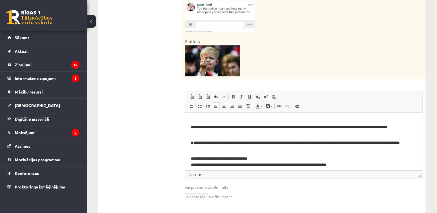
click at [191, 163] on html "**********" at bounding box center [303, 142] width 237 height 61
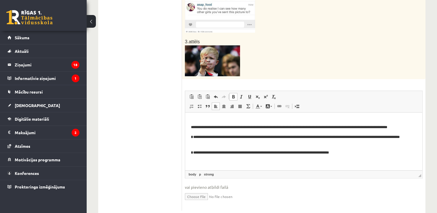
click at [400, 148] on body "**********" at bounding box center [303, 137] width 225 height 38
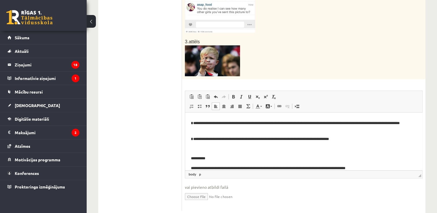
scroll to position [77, 0]
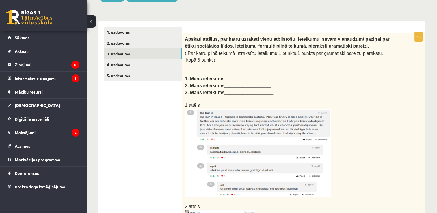
click at [121, 57] on link "3. uzdevums" at bounding box center [143, 53] width 78 height 11
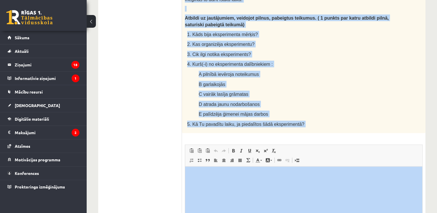
scroll to position [429, 0]
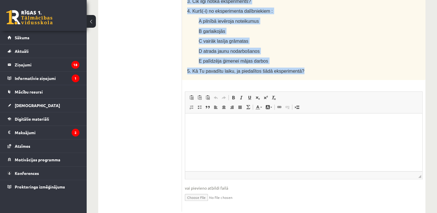
drag, startPoint x: 184, startPoint y: 38, endPoint x: 372, endPoint y: 59, distance: 189.8
copy div "Lasi tekstu un veic uzdevumus! Cik grūta ir dzīve bez sociālajiem tīkliem? Daud…"
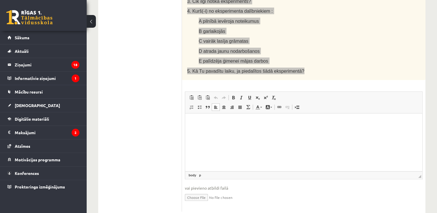
click at [259, 131] on html at bounding box center [303, 122] width 237 height 18
paste body "Bagātinātā teksta redaktors, wiswyg-editor-user-answer-47433912558560"
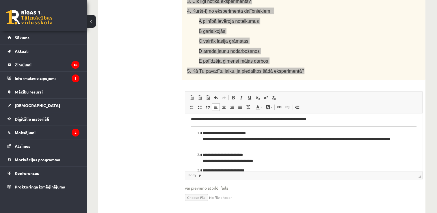
scroll to position [0, 0]
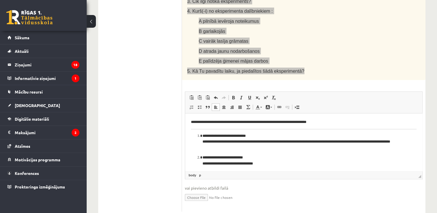
click at [332, 126] on body "**********" at bounding box center [303, 210] width 225 height 183
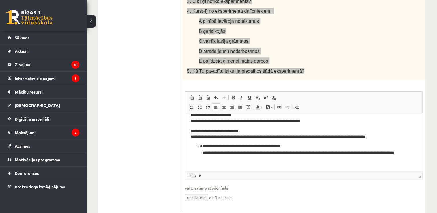
scroll to position [133, 0]
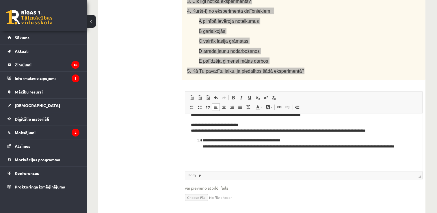
drag, startPoint x: 412, startPoint y: 161, endPoint x: 419, endPoint y: 157, distance: 8.8
click at [419, 157] on html "**********" at bounding box center [303, 76] width 237 height 191
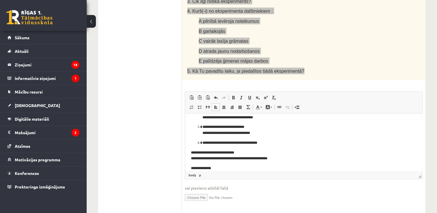
scroll to position [39, 0]
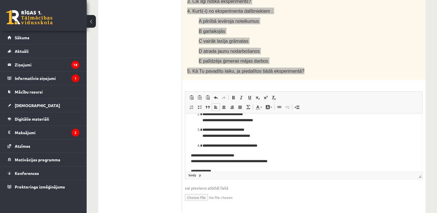
click at [273, 148] on p "**********" at bounding box center [301, 146] width 198 height 6
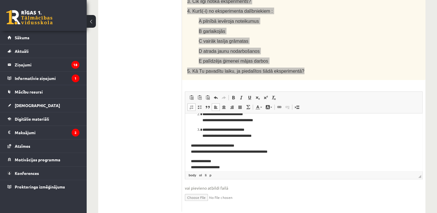
click at [258, 137] on p "**********" at bounding box center [301, 133] width 198 height 12
click at [259, 137] on p "**********" at bounding box center [301, 133] width 198 height 12
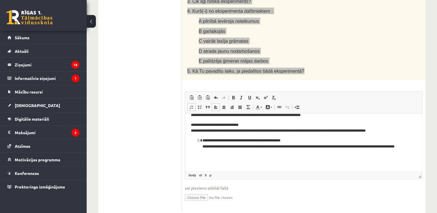
scroll to position [0, 0]
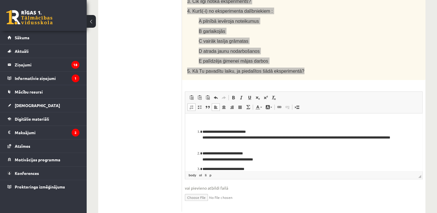
drag, startPoint x: 419, startPoint y: 132, endPoint x: 595, endPoint y: 193, distance: 185.3
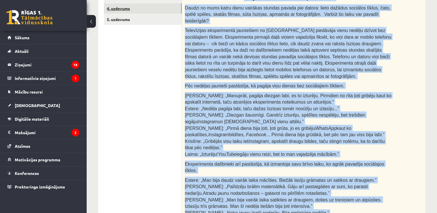
click at [139, 5] on link "4. uzdevums" at bounding box center [143, 8] width 78 height 11
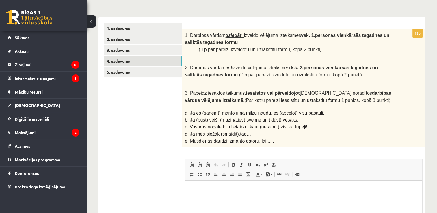
scroll to position [77, 0]
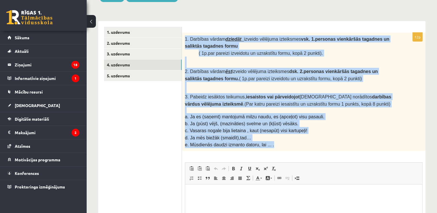
drag, startPoint x: 184, startPoint y: 34, endPoint x: 301, endPoint y: 143, distance: 160.4
click at [301, 143] on div "1. Darbības vārdam dziedāt izveido vēlējuma izteiksmes vsk. 1.personas vienkārš…" at bounding box center [303, 92] width 243 height 119
copy div "1. Darbības vārdam dziedāt izveido vēlējuma izteiksmes vsk. 1.personas vienkārš…"
click at [311, 127] on p "c. Vasaras nogale bija lietaina , kaut (nesapūt) visi kartupeļi!" at bounding box center [289, 130] width 209 height 7
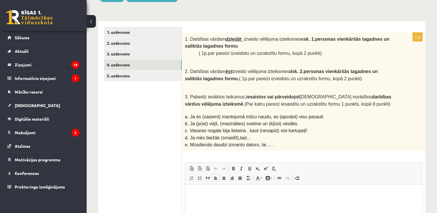
click at [225, 191] on p "Bagātinātā teksta redaktors, wiswyg-editor-user-answer-47433840139900" at bounding box center [303, 193] width 225 height 6
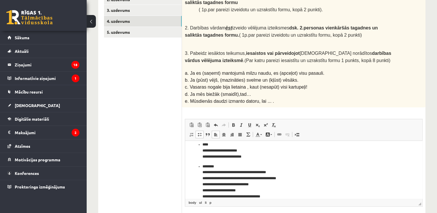
scroll to position [0, 0]
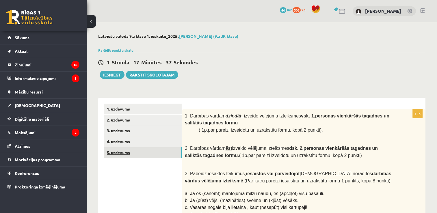
click at [134, 154] on link "5. uzdevums" at bounding box center [143, 152] width 78 height 11
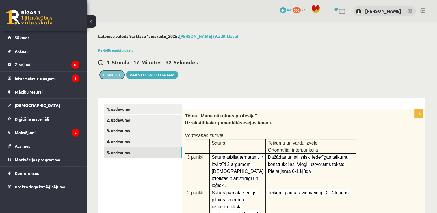
click at [117, 74] on button "Iesniegt" at bounding box center [112, 75] width 25 height 8
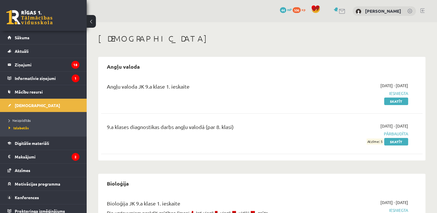
click at [54, 38] on link "Sākums" at bounding box center [44, 37] width 72 height 13
